Goal: Information Seeking & Learning: Learn about a topic

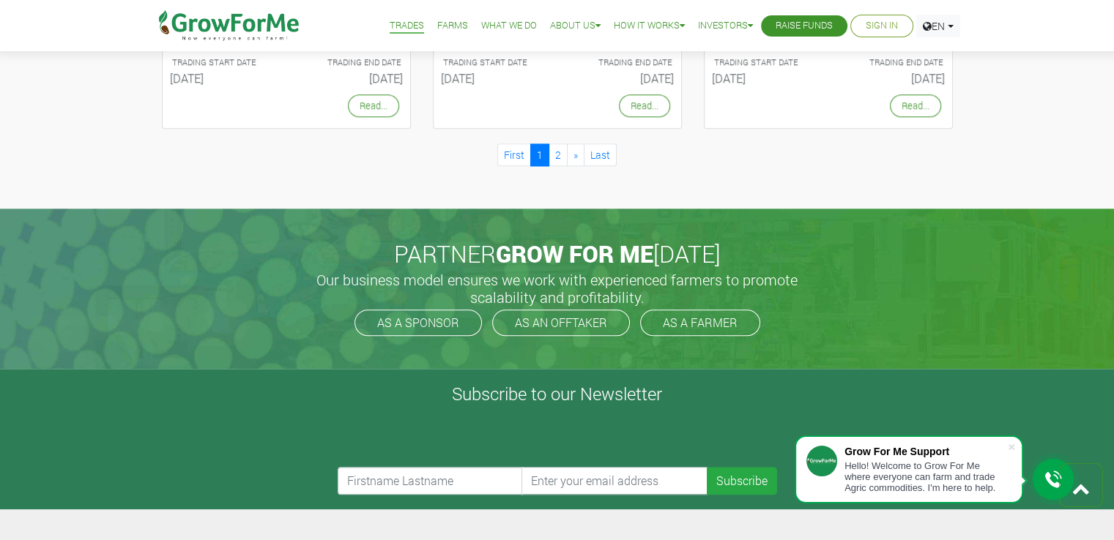
scroll to position [1531, 0]
click at [552, 158] on link "2" at bounding box center [557, 155] width 19 height 23
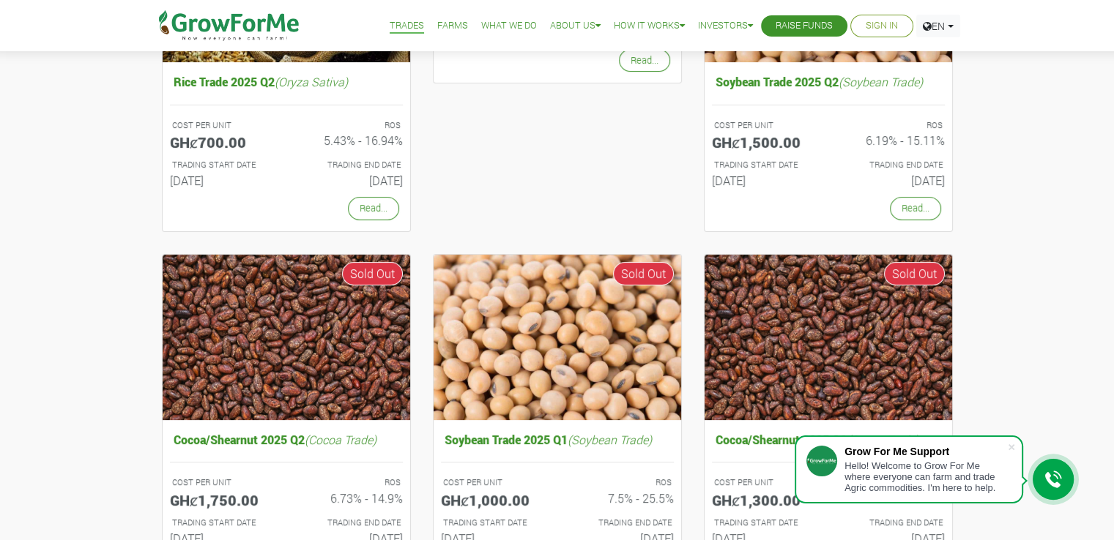
scroll to position [466, 0]
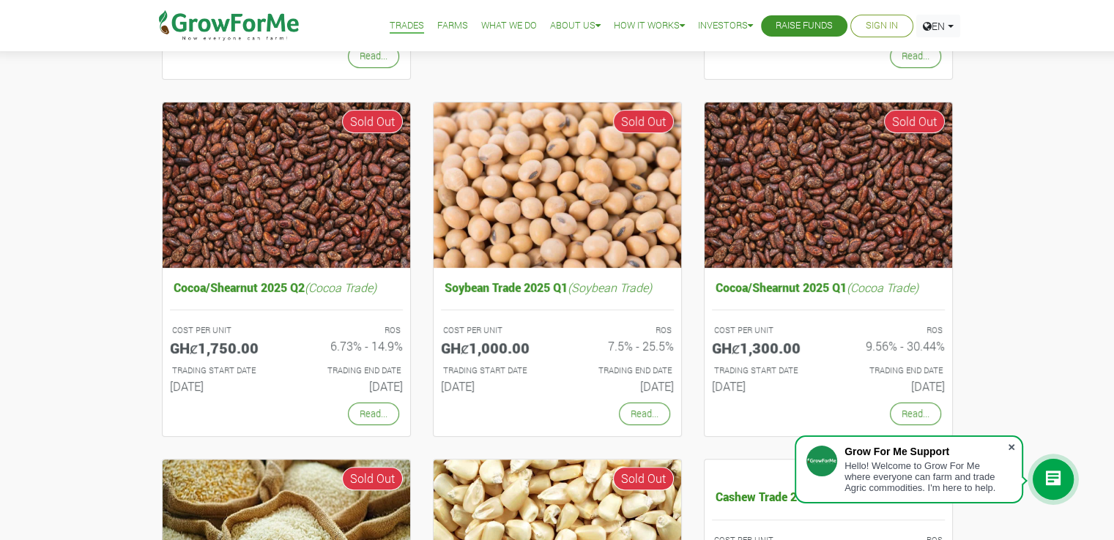
click at [1013, 448] on span at bounding box center [1011, 447] width 15 height 15
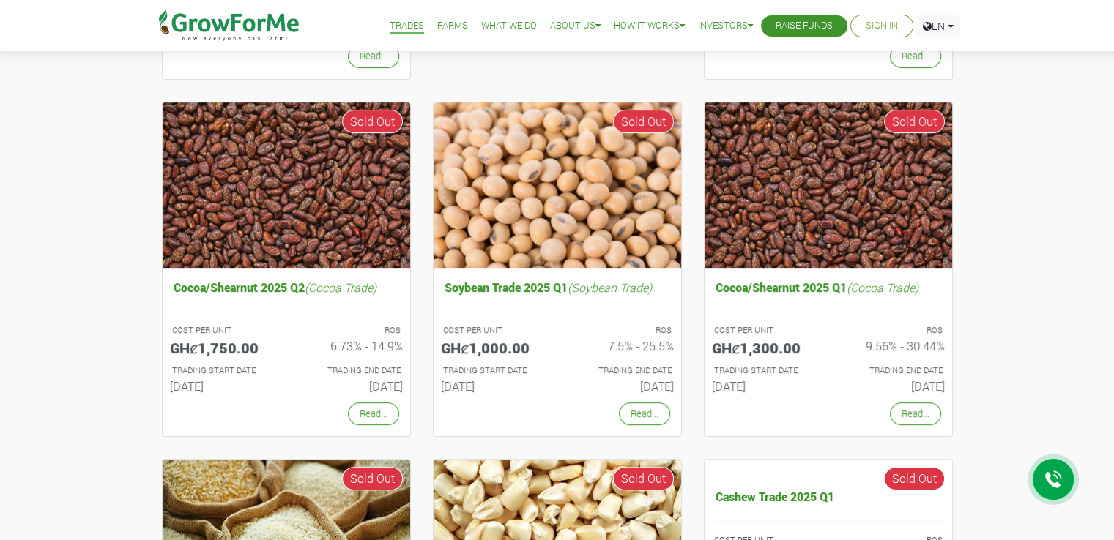
drag, startPoint x: 1016, startPoint y: 308, endPoint x: 1061, endPoint y: 204, distance: 113.2
click at [1061, 204] on div "Rice Trade 2025 Q2 (Oryza Sativa) COST PER UNIT GHȼ700.00 ROS 5.43% - 16.94% TR…" at bounding box center [557, 299] width 1114 height 1154
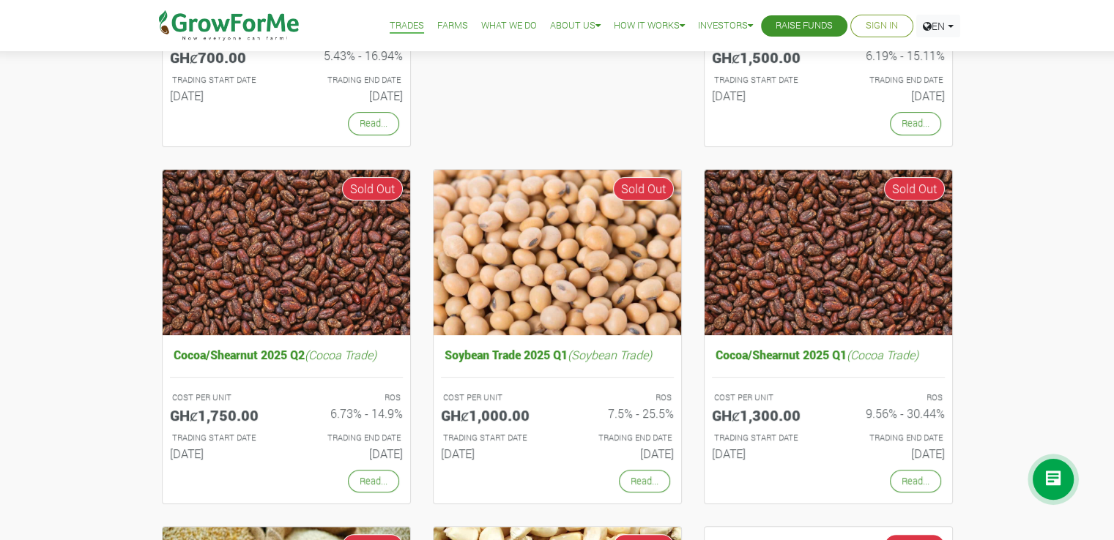
scroll to position [398, 0]
